Goal: Transaction & Acquisition: Purchase product/service

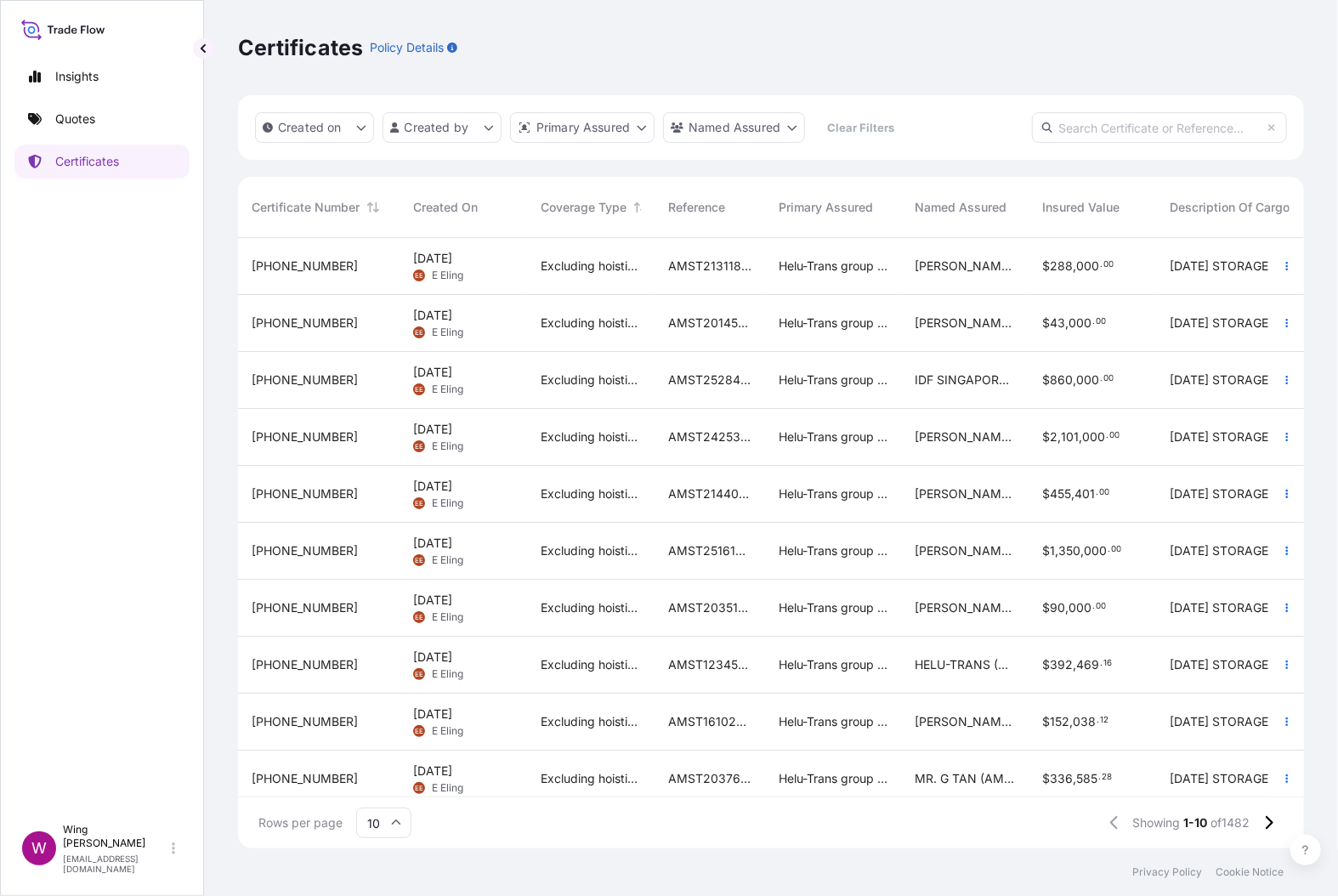
scroll to position [600, 1047]
click at [95, 118] on link "Quotes" at bounding box center [102, 118] width 175 height 34
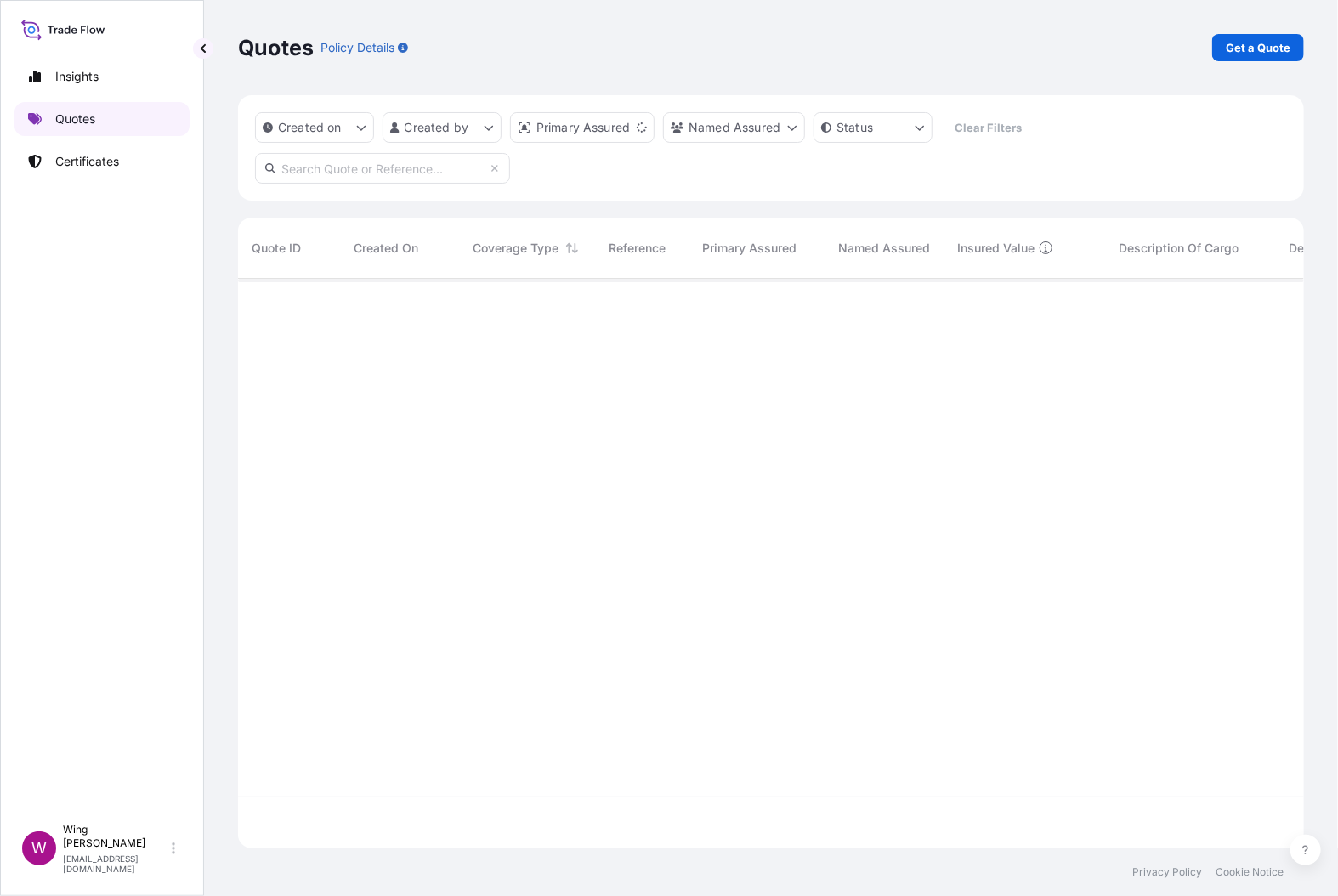
scroll to position [559, 1047]
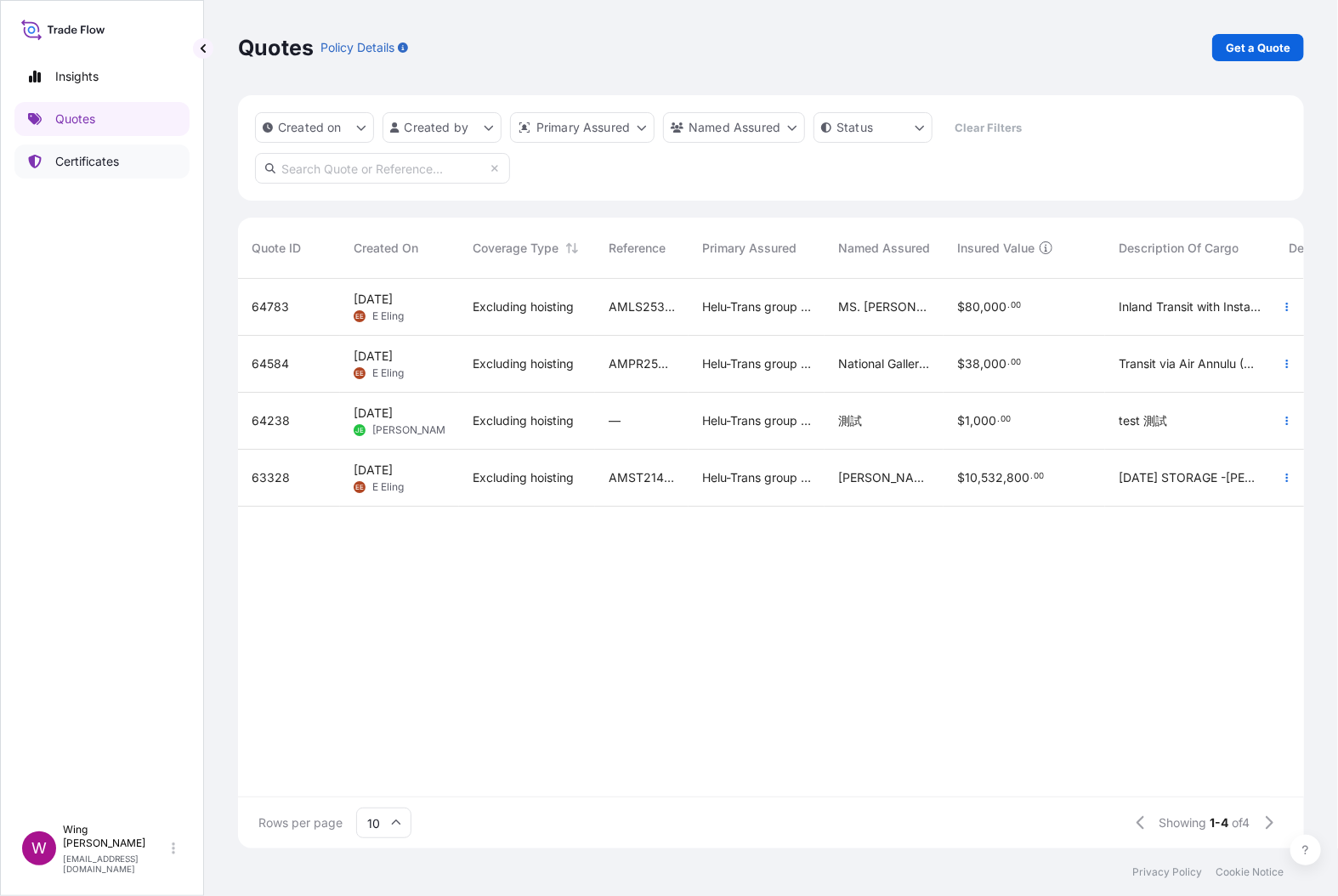
click at [74, 158] on p "Certificates" at bounding box center [87, 162] width 64 height 17
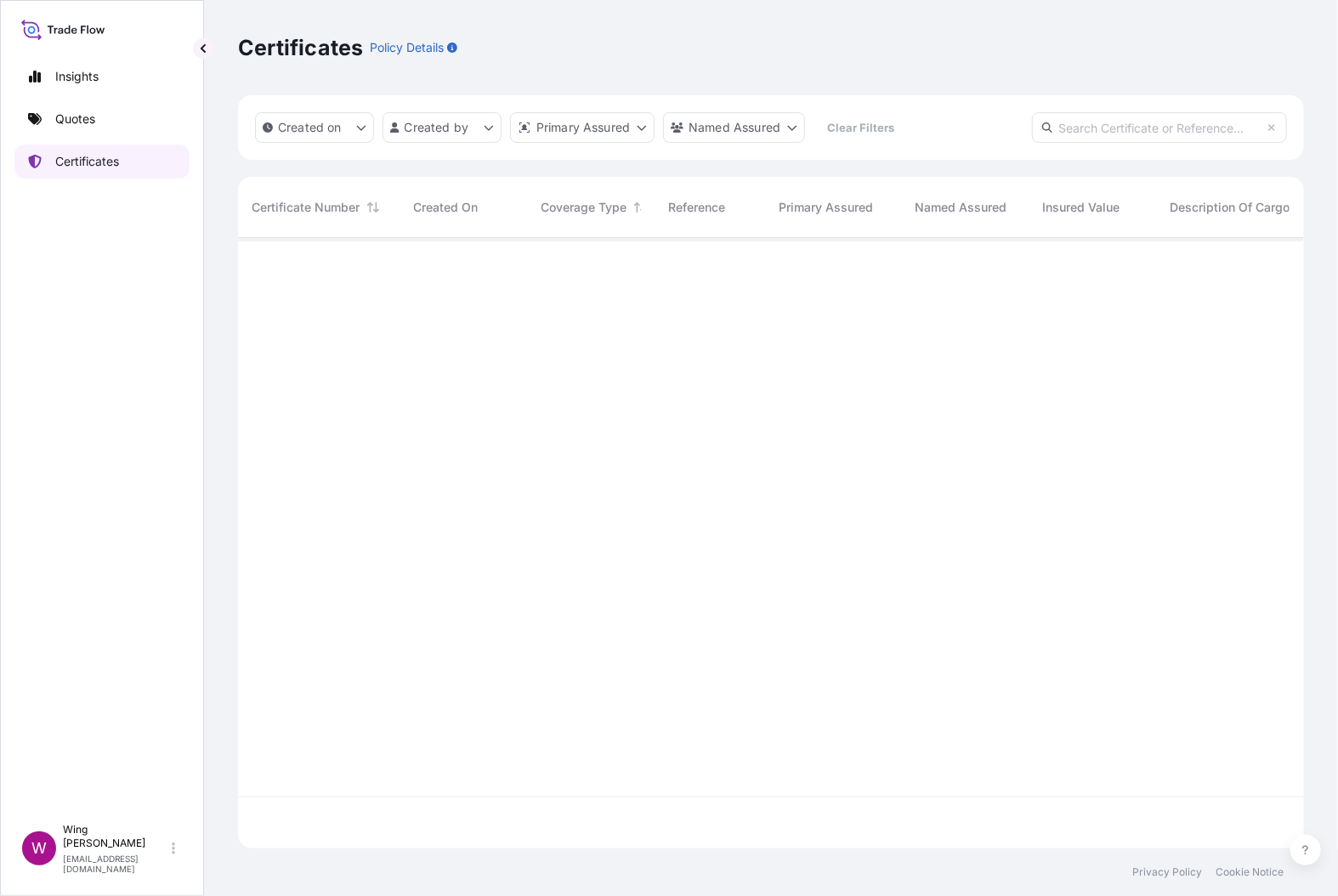
scroll to position [600, 1047]
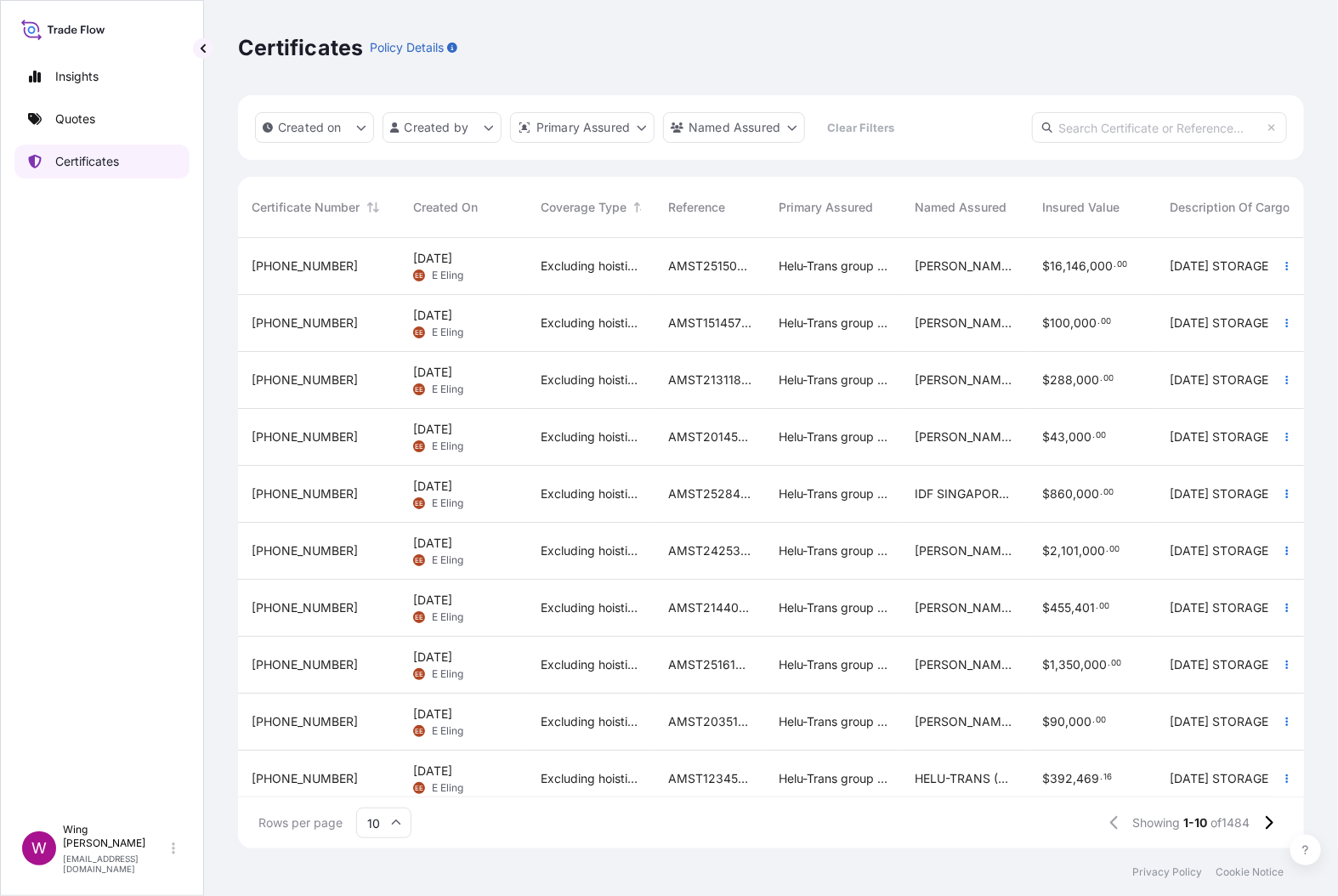
click at [67, 161] on p "Certificates" at bounding box center [87, 162] width 64 height 17
click at [78, 115] on p "Quotes" at bounding box center [75, 118] width 39 height 17
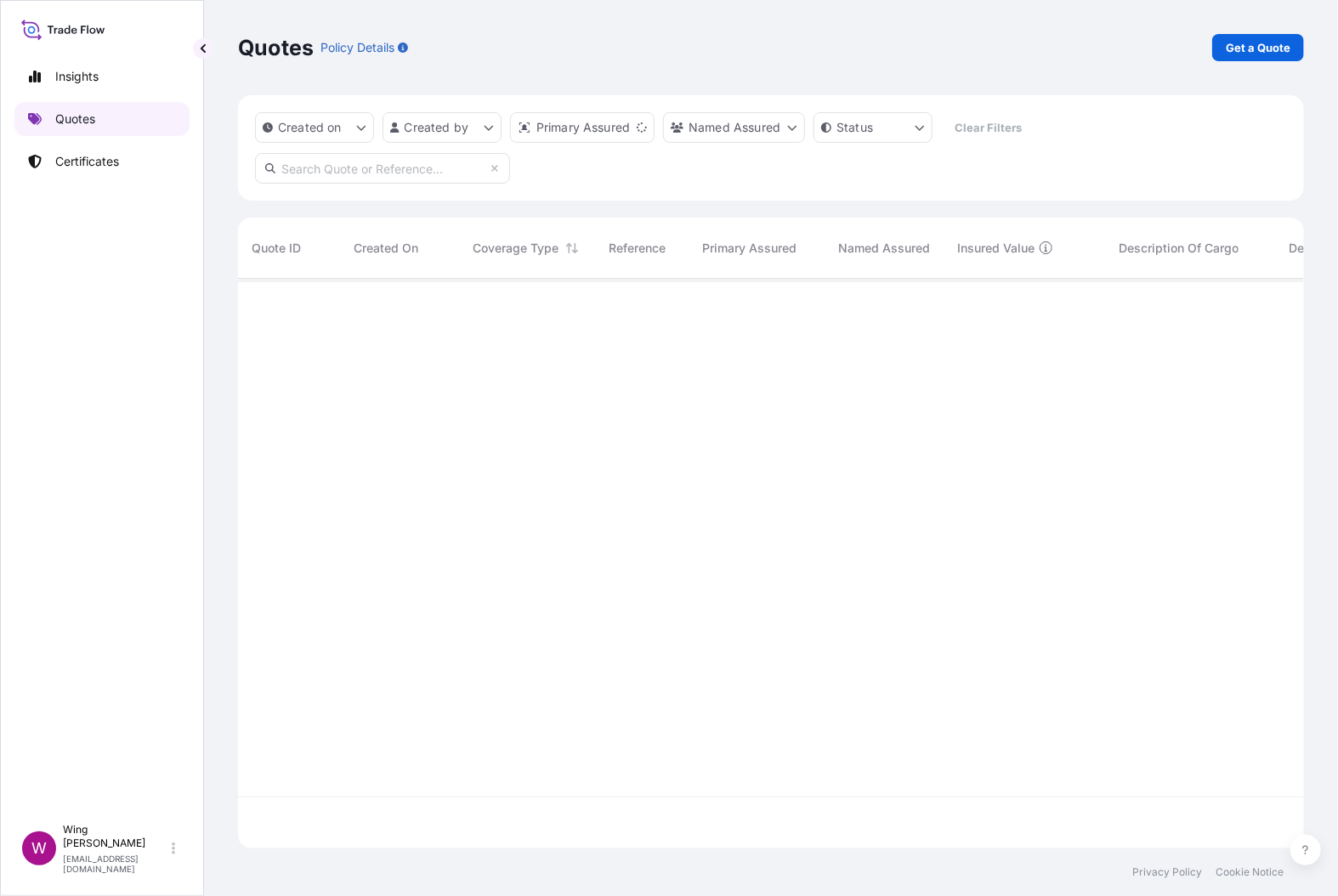
scroll to position [559, 1047]
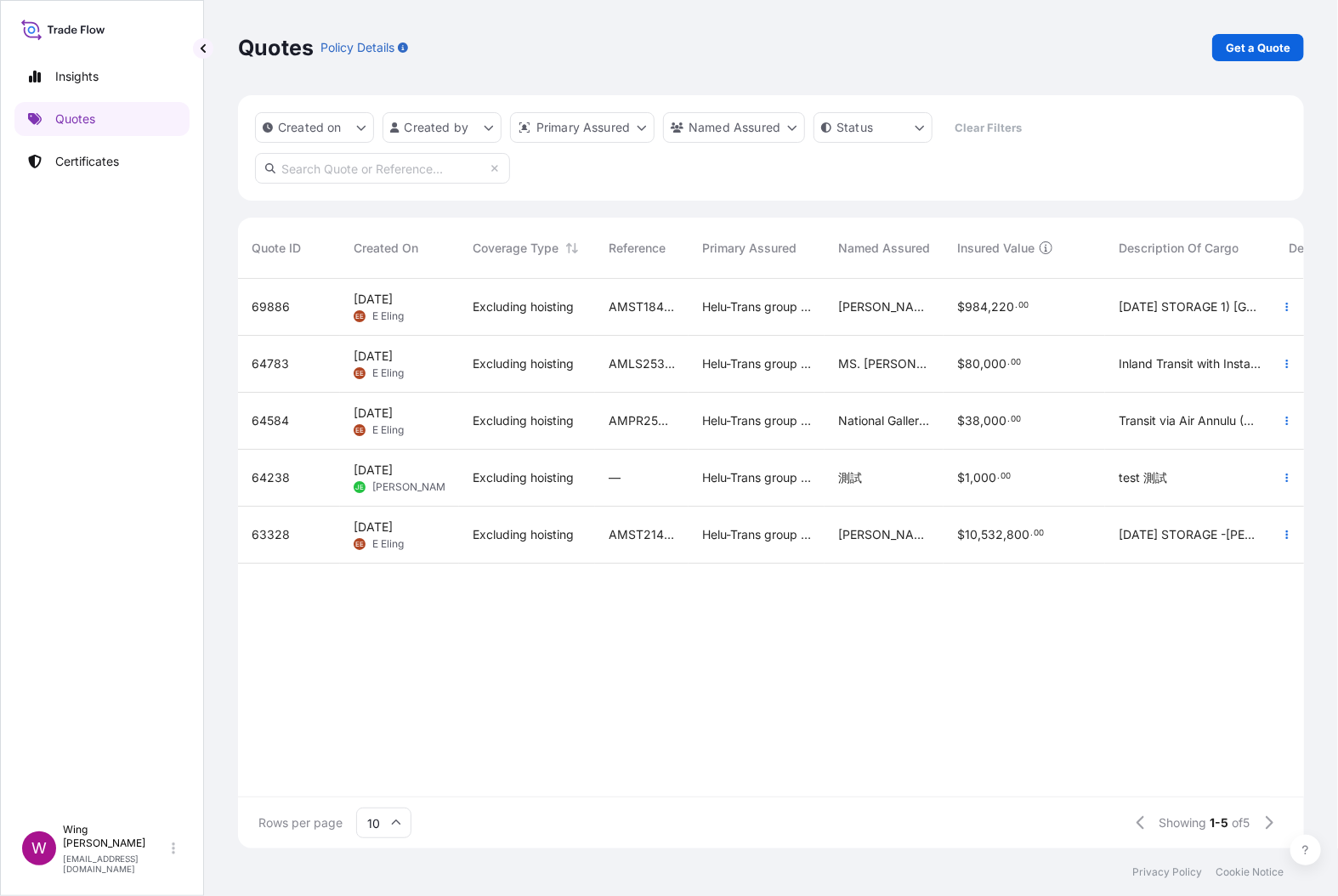
click at [485, 307] on span "Excluding hoisting" at bounding box center [523, 307] width 102 height 17
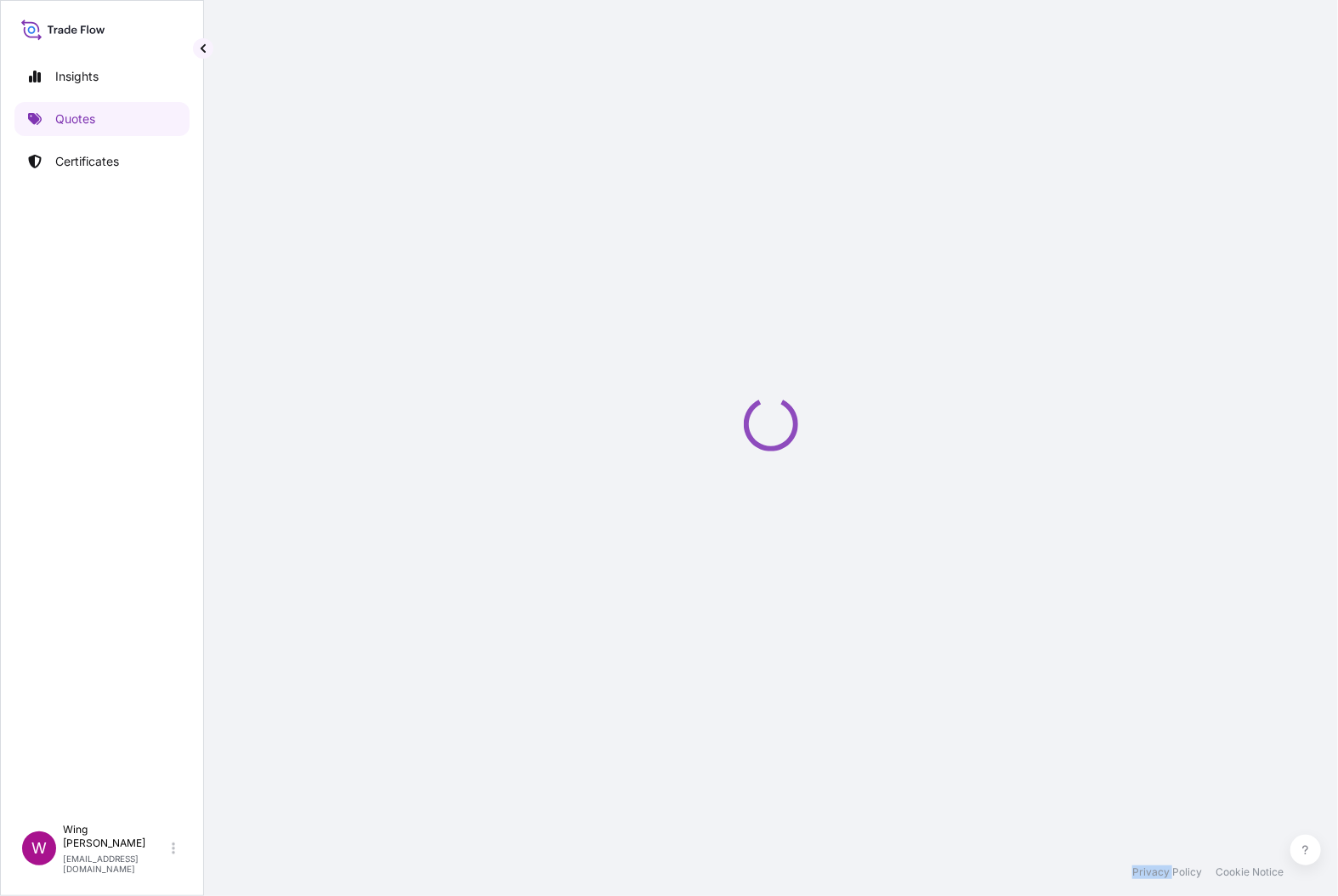
select select "STORAGE"
select select "Storage"
select select "[GEOGRAPHIC_DATA]"
